Goal: Task Accomplishment & Management: Use online tool/utility

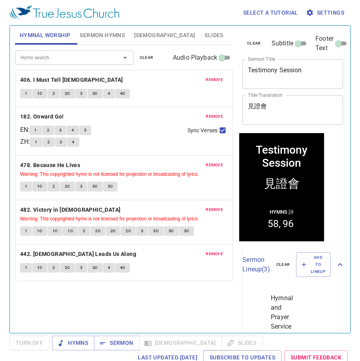
click at [214, 79] on span "remove" at bounding box center [214, 79] width 17 height 7
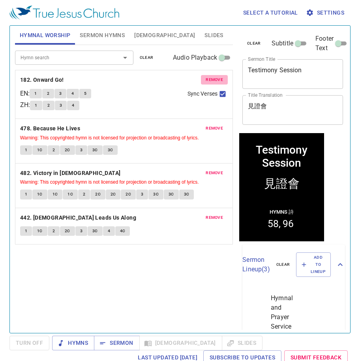
click at [214, 79] on span "remove" at bounding box center [214, 79] width 17 height 7
click at [214, 125] on span "remove" at bounding box center [214, 128] width 17 height 7
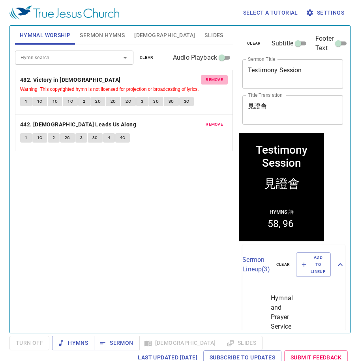
click at [214, 79] on span "remove" at bounding box center [214, 79] width 17 height 7
click at [214, 121] on span "remove" at bounding box center [214, 124] width 17 height 7
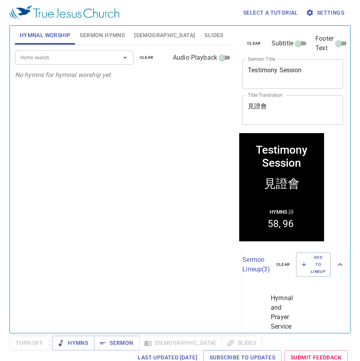
click at [61, 100] on div "Hymn search Hymn search clear Audio Playback No hymns for hymnal worship yet" at bounding box center [124, 185] width 218 height 281
click at [47, 47] on div "Hymn search Hymn search clear Audio Playback" at bounding box center [124, 57] width 218 height 25
click at [49, 58] on input "Hymn search" at bounding box center [62, 57] width 90 height 9
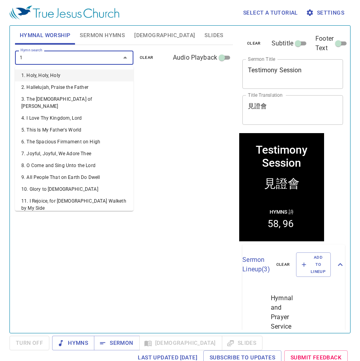
type input "1. Holy, Holy, Holy"
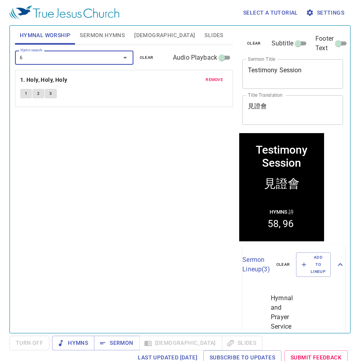
type input "67"
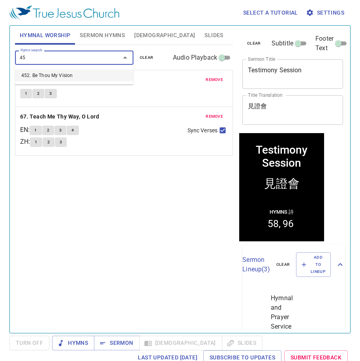
type input "4"
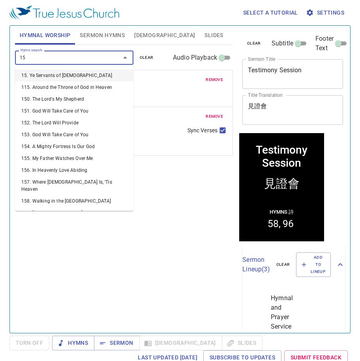
type input "152"
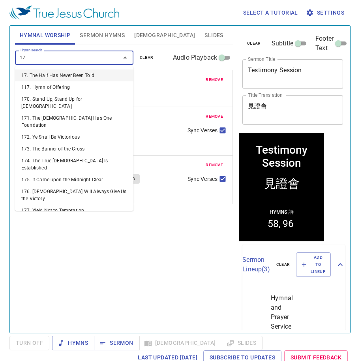
type input "171"
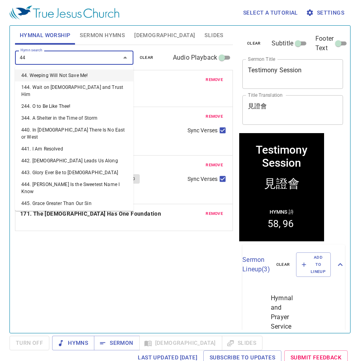
type input "441"
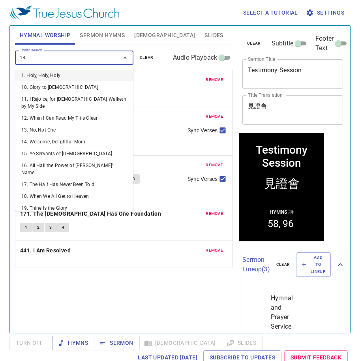
type input "185"
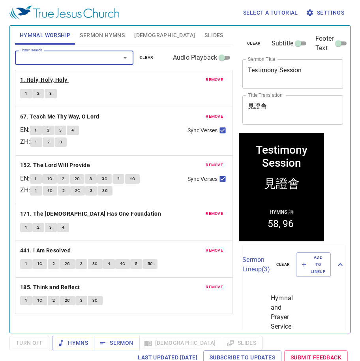
click at [49, 80] on b "1. Holy, Holy, Holy" at bounding box center [43, 80] width 47 height 10
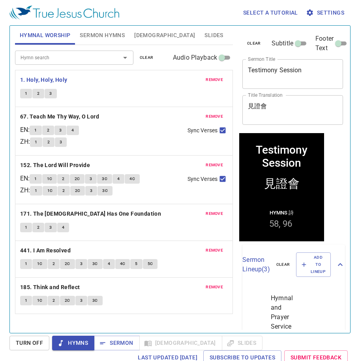
click at [89, 39] on span "Sermon Hymns" at bounding box center [102, 35] width 45 height 10
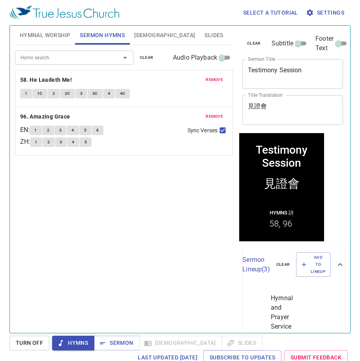
click at [208, 76] on span "remove" at bounding box center [214, 79] width 17 height 7
click at [208, 113] on span "remove" at bounding box center [214, 116] width 17 height 7
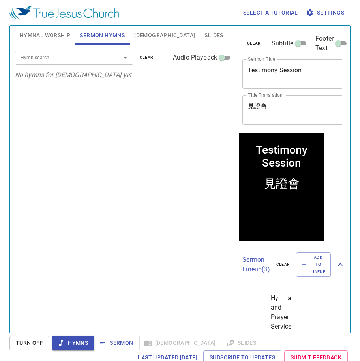
click at [80, 58] on input "Hymn search" at bounding box center [62, 57] width 90 height 9
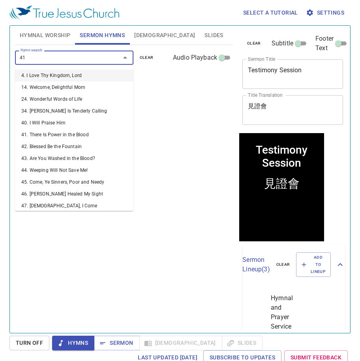
type input "416"
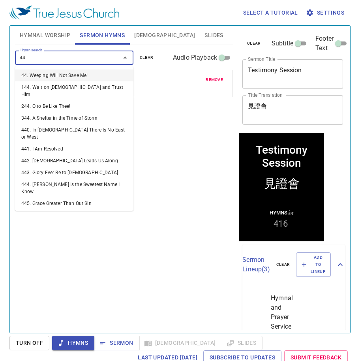
type input "441"
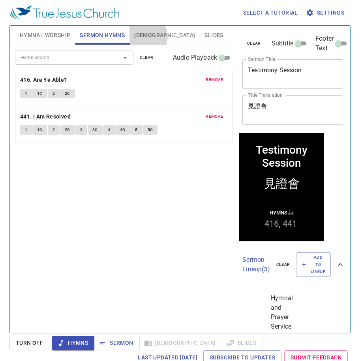
click at [147, 36] on span "[DEMOGRAPHIC_DATA]" at bounding box center [164, 35] width 61 height 10
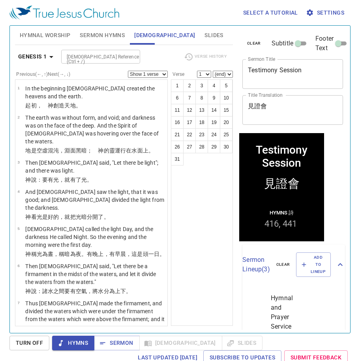
click at [88, 51] on div "[DEMOGRAPHIC_DATA] Reference (Ctrl + /)" at bounding box center [100, 57] width 79 height 14
click at [46, 41] on button "Hymnal Worship" at bounding box center [45, 35] width 60 height 19
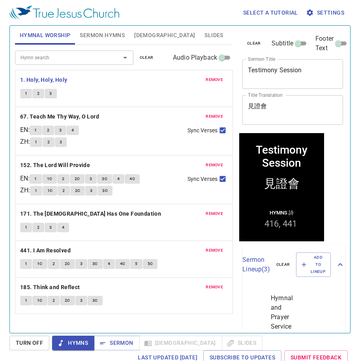
click at [98, 41] on button "Sermon Hymns" at bounding box center [102, 35] width 54 height 19
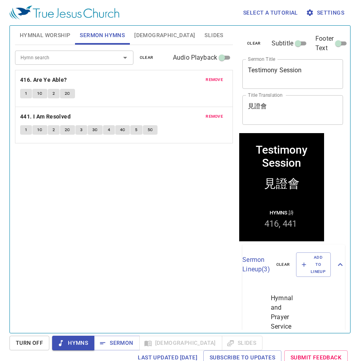
click at [283, 69] on textarea "Testimony Session" at bounding box center [293, 73] width 90 height 15
paste textarea "While I am still able"
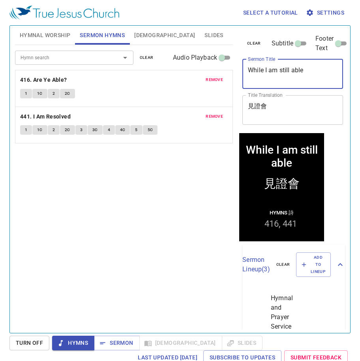
click at [281, 71] on textarea "While I am still able" at bounding box center [293, 73] width 90 height 15
type textarea "While I am Still Able"
click at [297, 110] on textarea "見證會" at bounding box center [293, 109] width 90 height 15
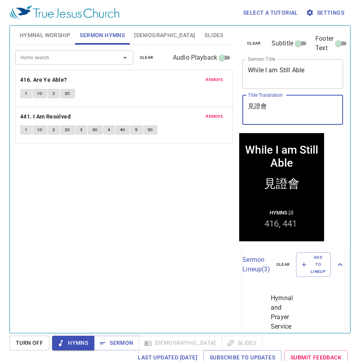
paste textarea "我还可以"
type textarea "趁我还可以"
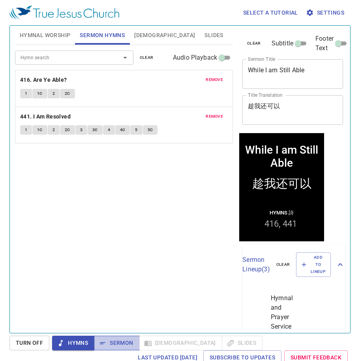
click at [126, 347] on span "Sermon" at bounding box center [116, 343] width 33 height 10
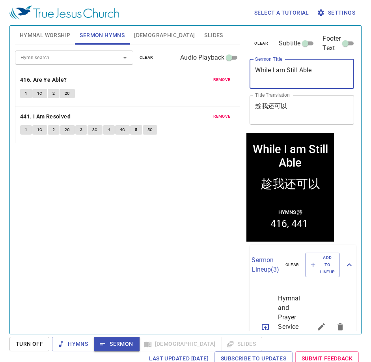
click at [306, 68] on textarea "While I am Still Able" at bounding box center [302, 73] width 94 height 15
click at [293, 102] on div "趁我还可以 x Title Translation" at bounding box center [302, 110] width 105 height 30
drag, startPoint x: 286, startPoint y: 70, endPoint x: 281, endPoint y: 70, distance: 4.4
click at [286, 70] on textarea "While I am Still Able" at bounding box center [302, 73] width 94 height 15
click at [281, 70] on textarea "While I am Still Able" at bounding box center [302, 73] width 94 height 15
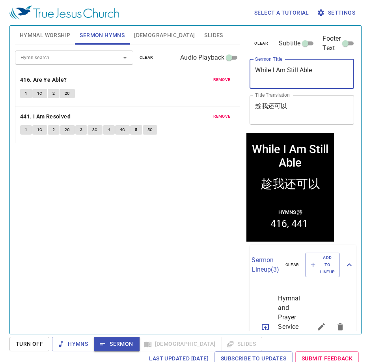
type textarea "While I Am Still Able"
drag, startPoint x: 321, startPoint y: 111, endPoint x: 325, endPoint y: 123, distance: 12.6
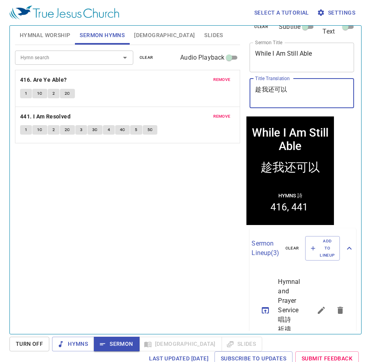
scroll to position [20, 0]
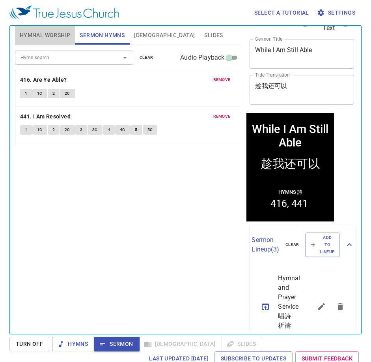
click at [50, 39] on span "Hymnal Worship" at bounding box center [45, 35] width 51 height 10
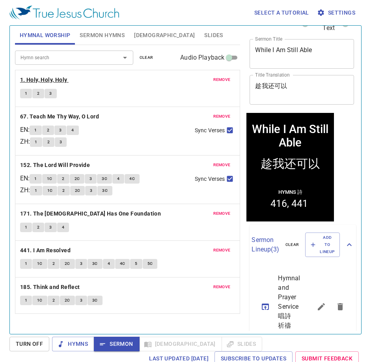
click at [66, 79] on b "1. Holy, Holy, Holy" at bounding box center [43, 80] width 47 height 10
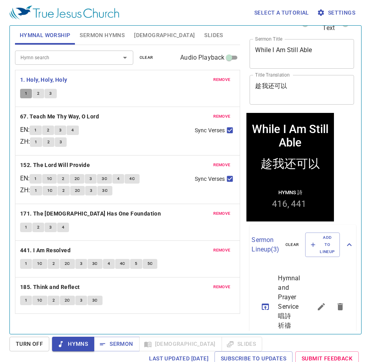
click at [24, 95] on button "1" at bounding box center [26, 93] width 12 height 9
click at [159, 86] on div "remove 1. Holy, Holy, Holy 1 2 3" at bounding box center [127, 88] width 225 height 36
click at [156, 98] on div "1 2 3" at bounding box center [128, 94] width 216 height 11
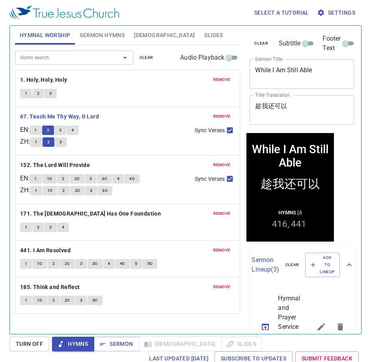
scroll to position [20, 0]
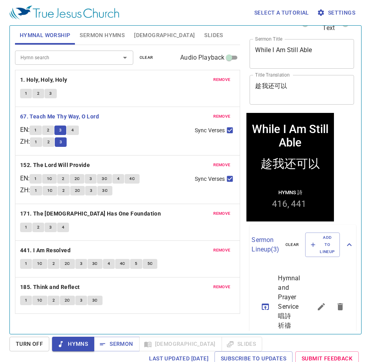
click at [221, 130] on span "Sync Verses" at bounding box center [210, 130] width 30 height 8
click at [225, 130] on input "Sync Verses" at bounding box center [230, 132] width 10 height 10
checkbox input "false"
click at [139, 143] on div "1 2 3" at bounding box center [109, 142] width 159 height 11
click at [79, 129] on button "4" at bounding box center [73, 130] width 12 height 9
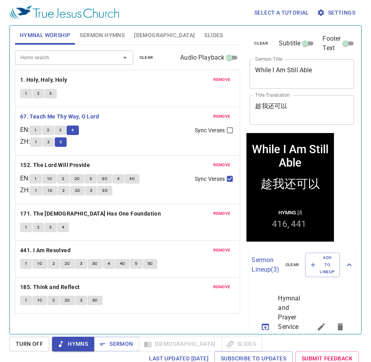
scroll to position [20, 0]
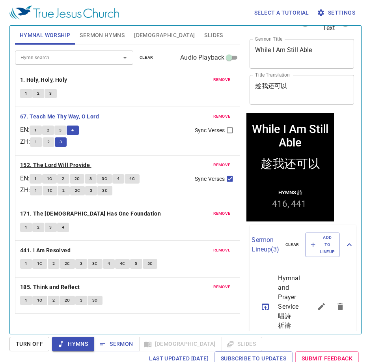
click at [47, 168] on b "152. The Lord Will Provide" at bounding box center [55, 165] width 70 height 10
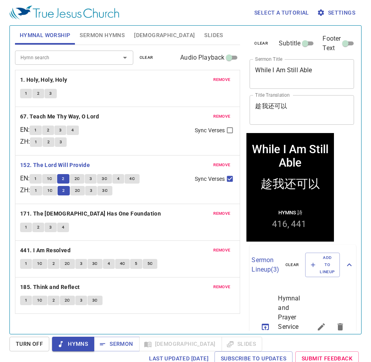
scroll to position [20, 0]
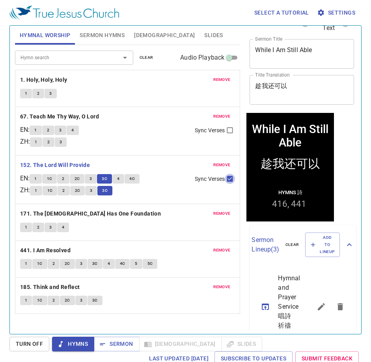
click at [226, 176] on input "Sync Verses" at bounding box center [230, 180] width 10 height 10
checkbox input "false"
click at [120, 180] on span "4" at bounding box center [118, 178] width 2 height 7
click at [92, 190] on button "3" at bounding box center [91, 190] width 12 height 9
click at [181, 195] on div "1 1C 2 2C 3 3C" at bounding box center [109, 191] width 159 height 11
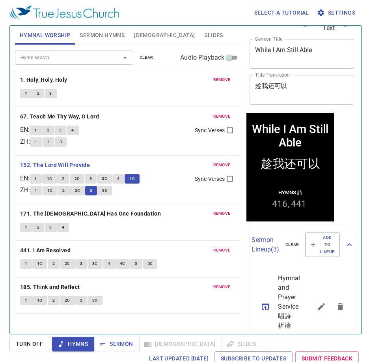
click at [112, 191] on button "3C" at bounding box center [105, 190] width 15 height 9
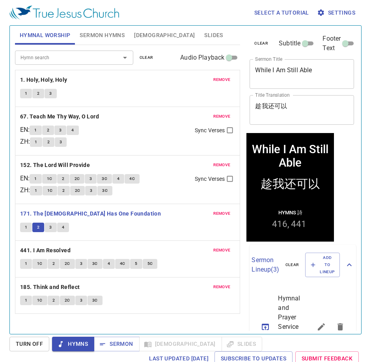
scroll to position [20, 0]
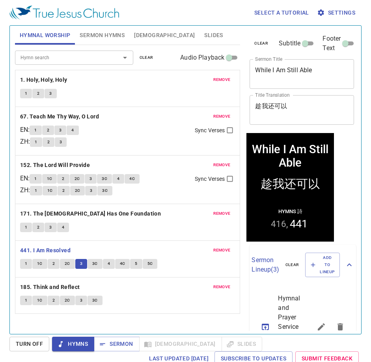
click at [83, 41] on button "Sermon Hymns" at bounding box center [102, 35] width 54 height 19
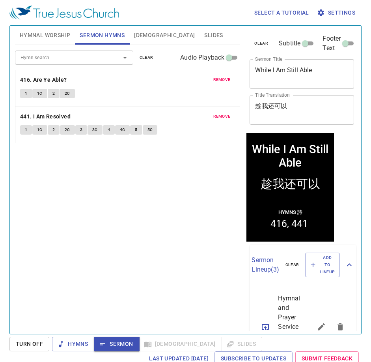
scroll to position [20, 0]
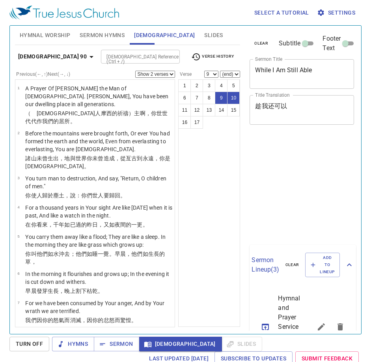
select select "2"
select select "9"
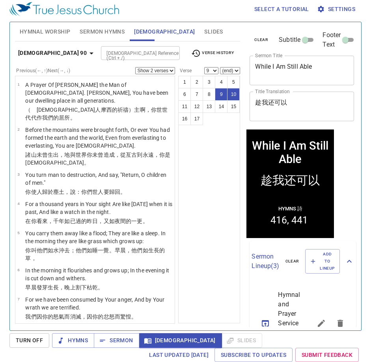
scroll to position [20, 0]
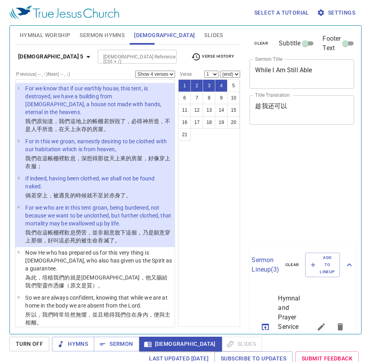
select select "4"
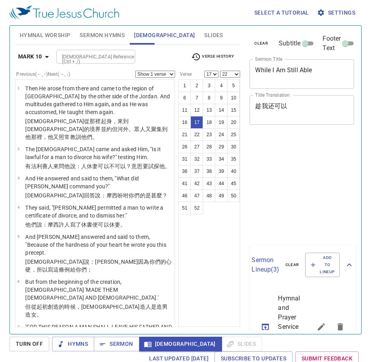
select select "17"
select select "22"
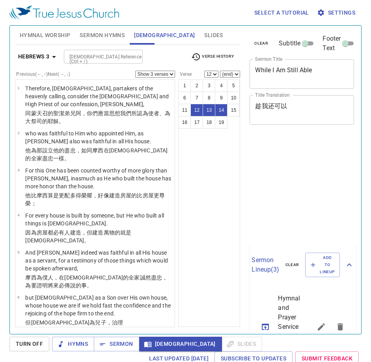
select select "3"
select select "12"
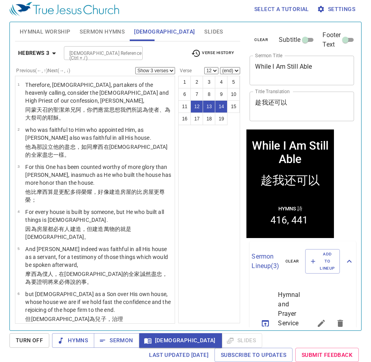
scroll to position [20, 0]
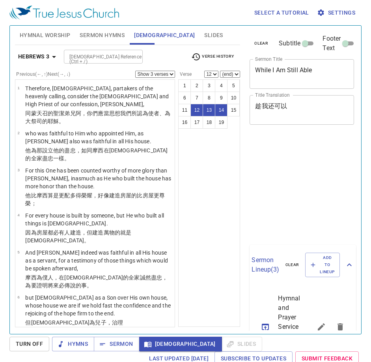
select select "3"
select select "12"
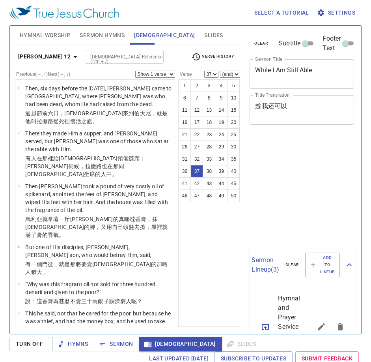
select select "37"
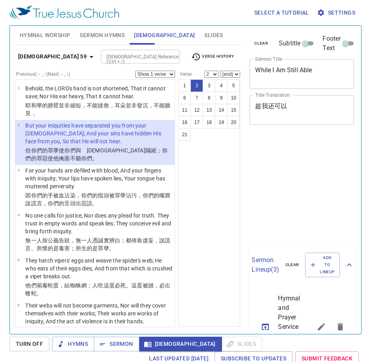
select select "2"
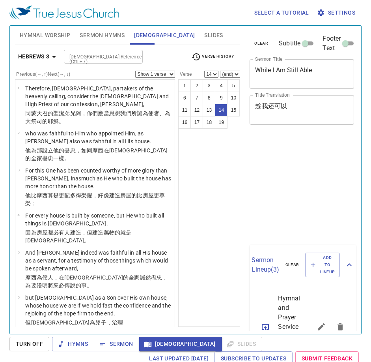
select select "14"
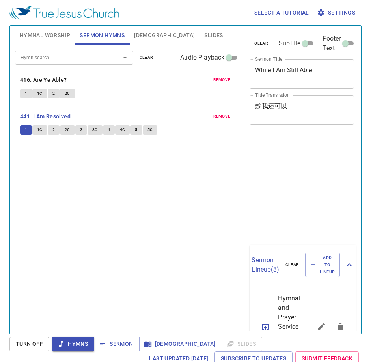
scroll to position [4, 0]
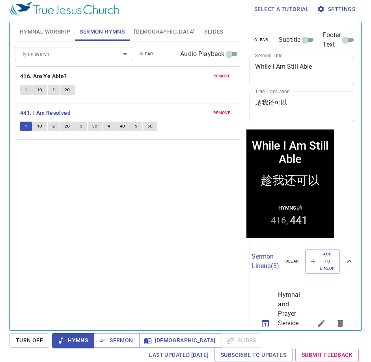
click at [89, 160] on div "Hymn search Hymn search clear Audio Playback remove 416. Are Ye Able? 1 1C 2 2C…" at bounding box center [128, 182] width 226 height 282
